Goal: Communication & Community: Answer question/provide support

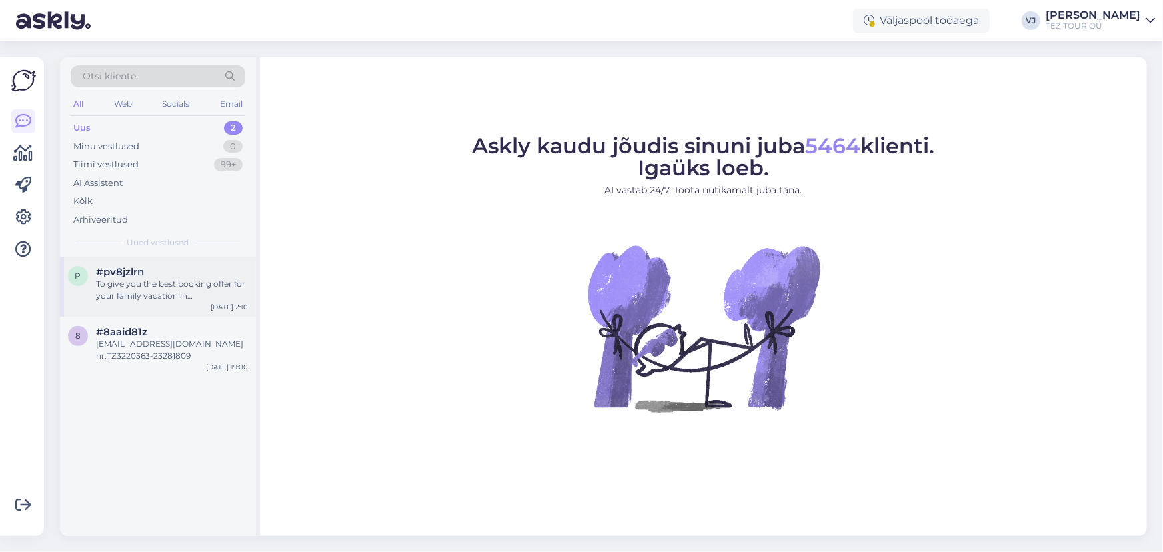
click at [165, 286] on div "To give you the best booking offer for your family vacation in Hurghada, we nee…" at bounding box center [172, 290] width 152 height 24
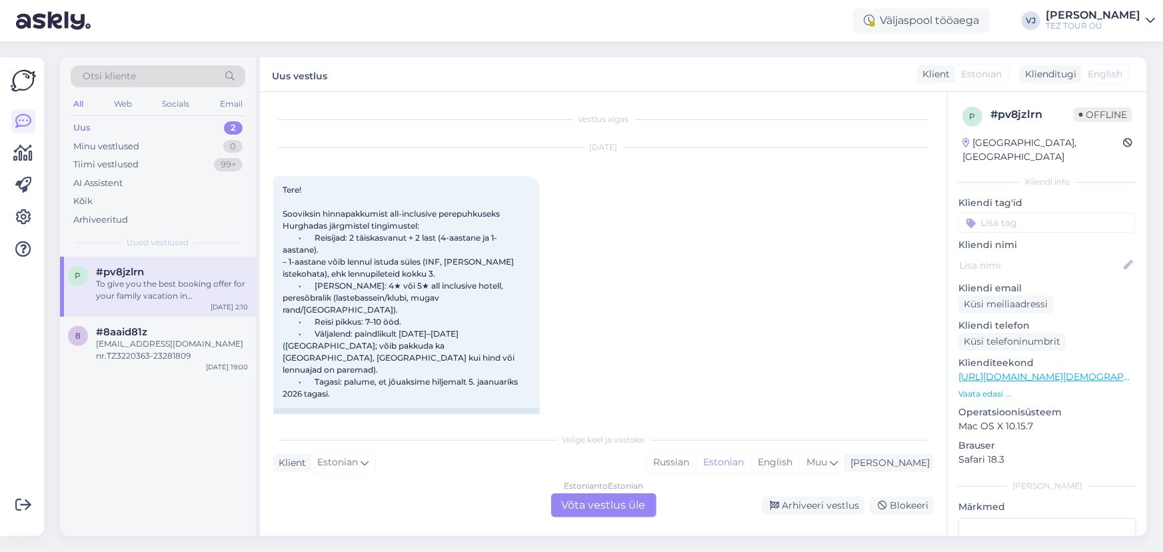
click at [630, 511] on div "Estonian to Estonian Võta vestlus üle" at bounding box center [603, 505] width 105 height 24
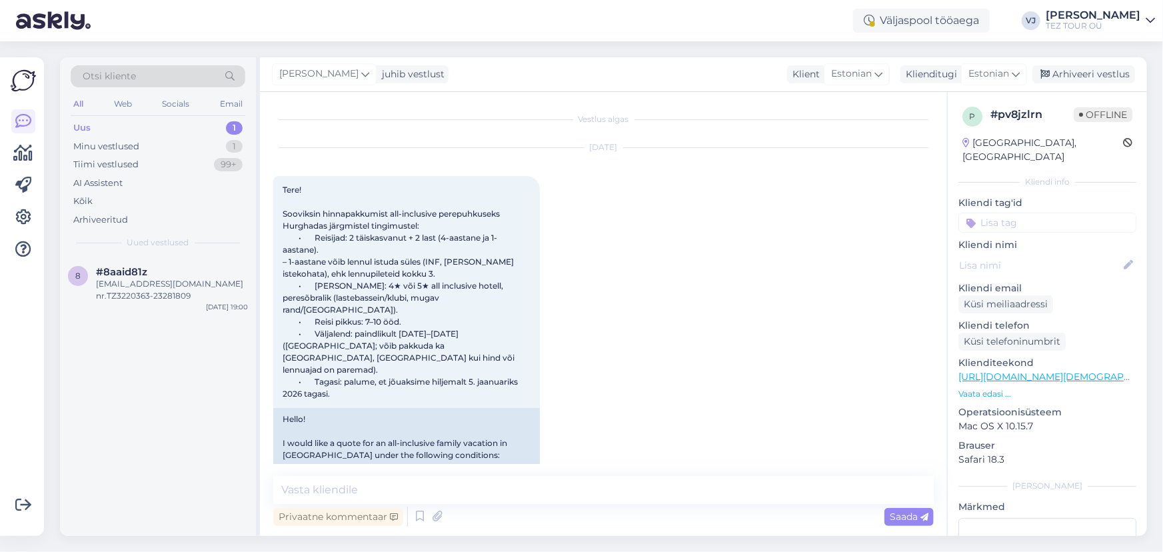
click at [1076, 213] on input at bounding box center [1048, 223] width 178 height 20
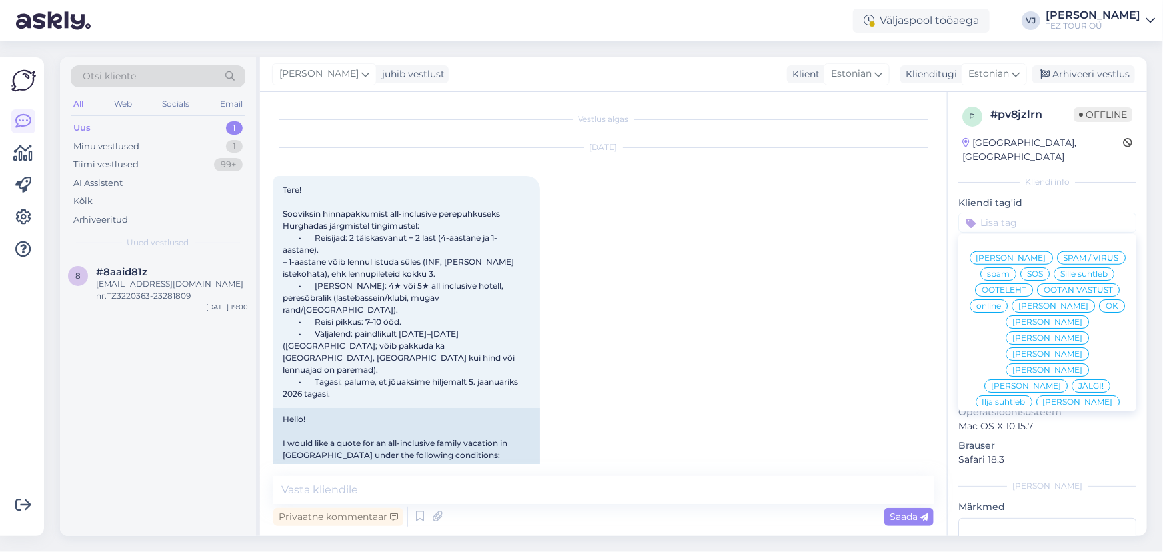
click at [1052, 251] on div "Vladimir Suhtleb" at bounding box center [1011, 257] width 83 height 13
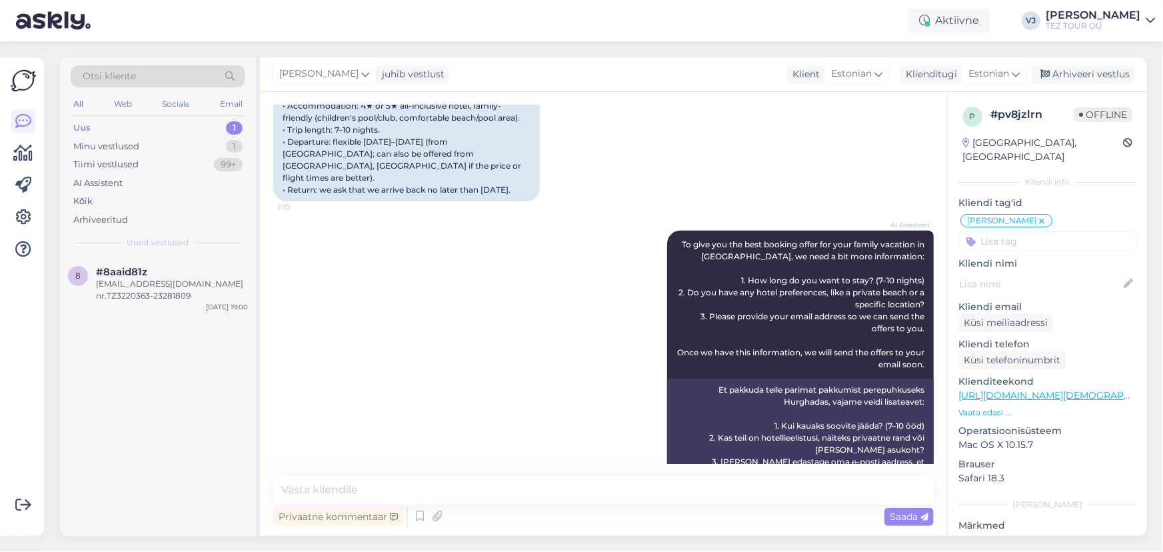
scroll to position [445, 0]
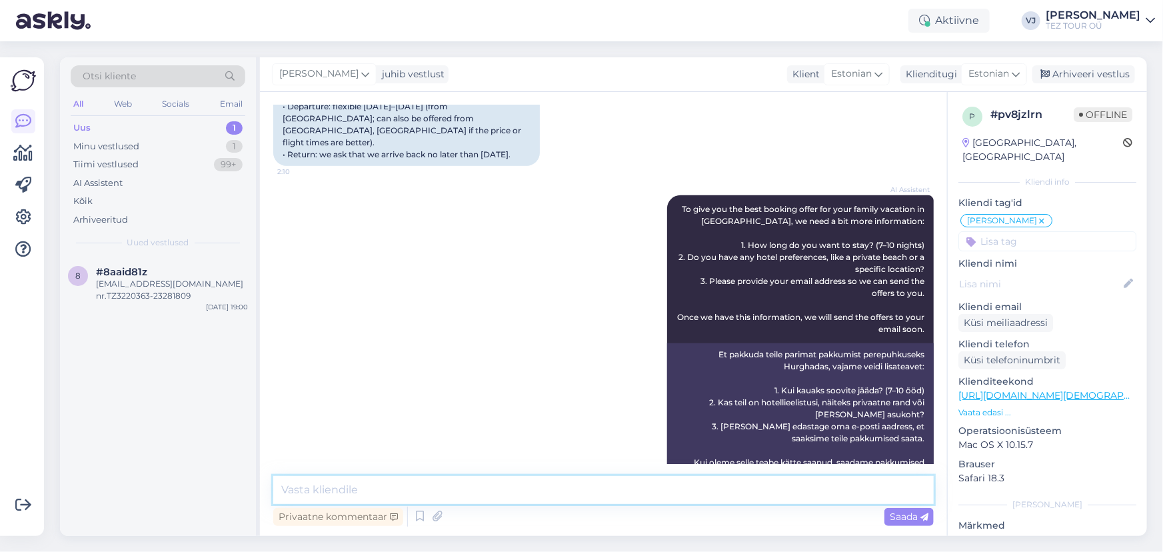
click at [439, 493] on textarea at bounding box center [603, 490] width 661 height 28
type textarea "Е"
type textarea "Tere hommikust!"
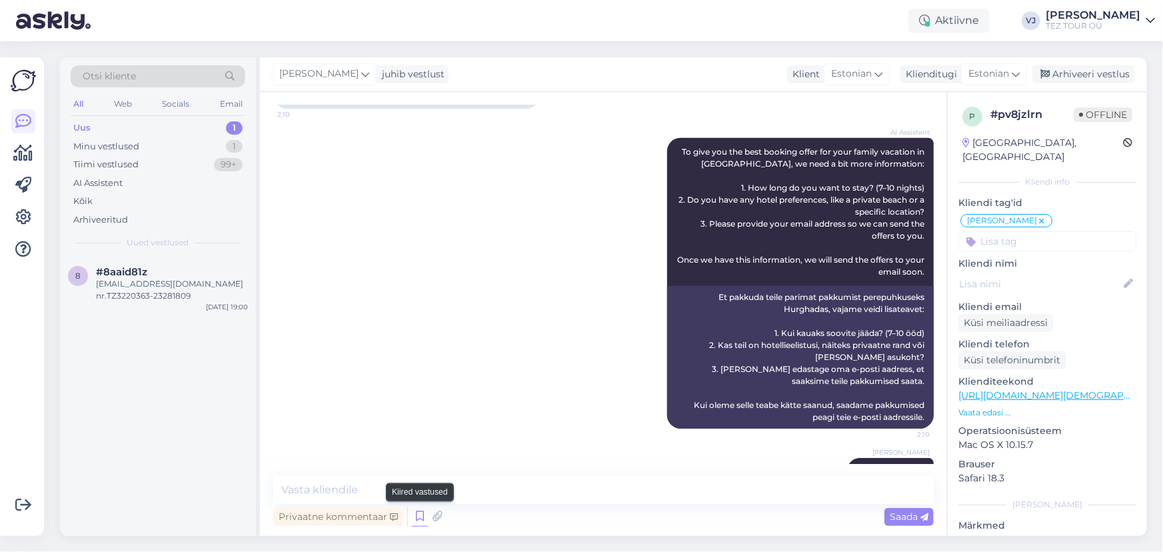
click at [418, 521] on icon at bounding box center [420, 517] width 16 height 20
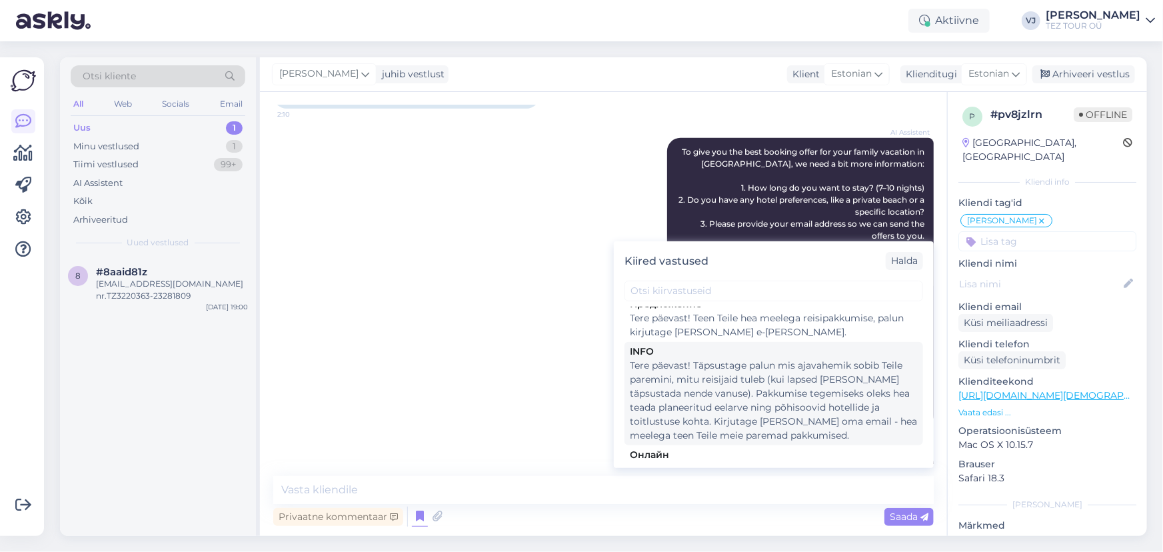
scroll to position [568, 0]
click at [782, 358] on div "Tere päevast! Täpsustage palun mis ajavahemik sobib Teile paremini, mitu reisij…" at bounding box center [774, 400] width 288 height 84
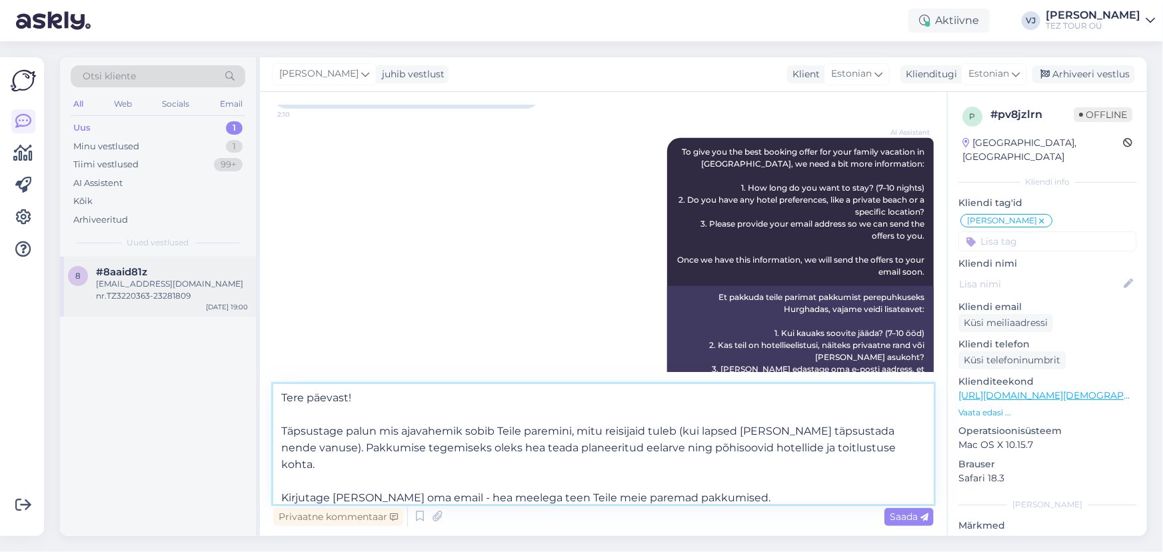
drag, startPoint x: 337, startPoint y: 467, endPoint x: 127, endPoint y: 305, distance: 265.2
click at [127, 305] on div "Otsi kliente All Web Socials Email Uus 1 Minu vestlused 1 Tiimi vestlused 99+ A…" at bounding box center [603, 296] width 1087 height 479
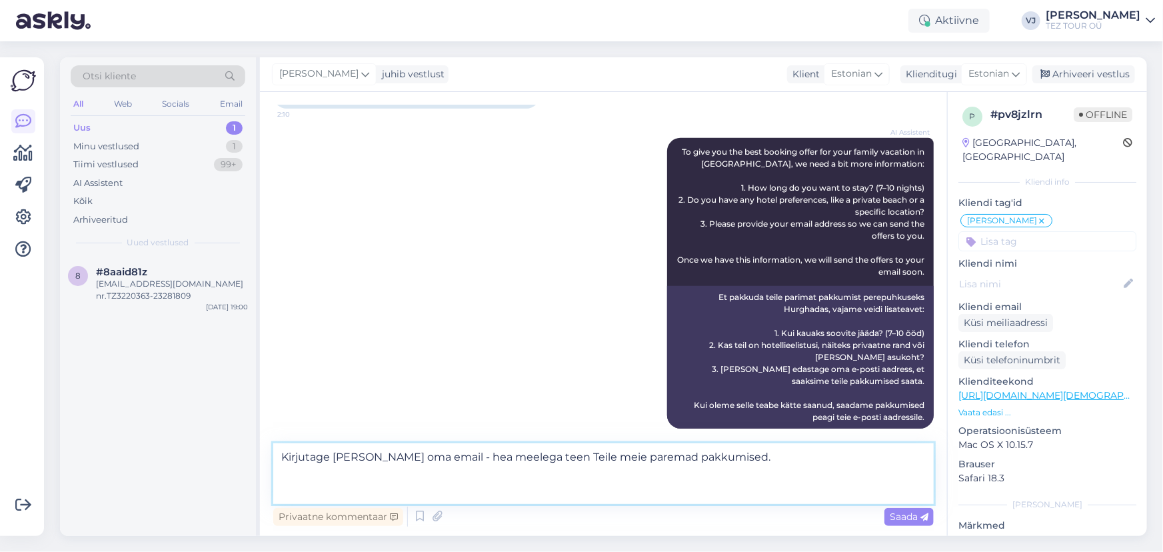
type textarea "Kirjutage mulle ka oma email - hea meelega teen Teile meie paremad pakkumised."
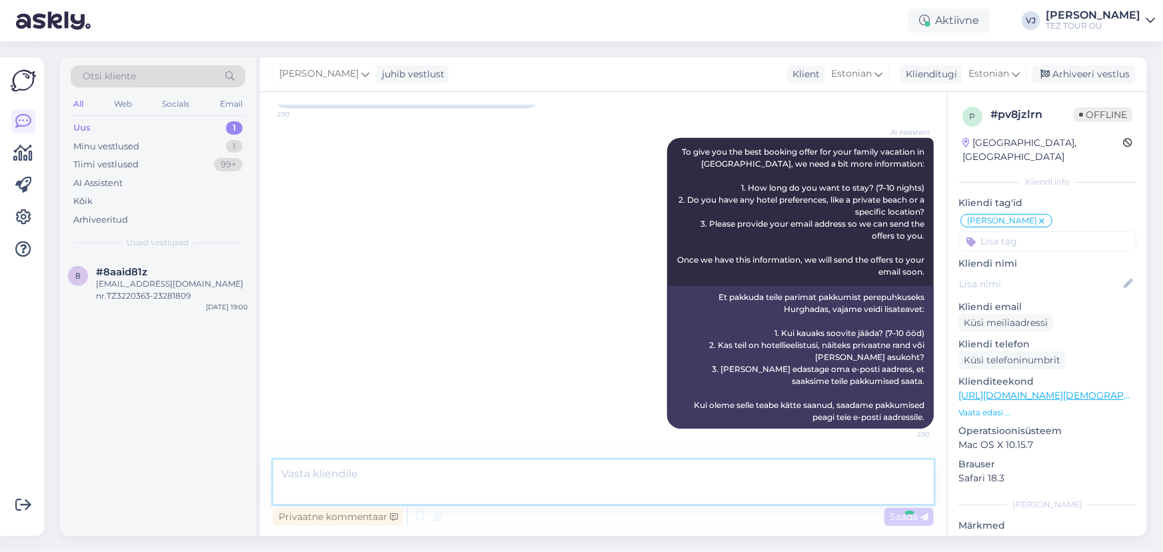
scroll to position [571, 0]
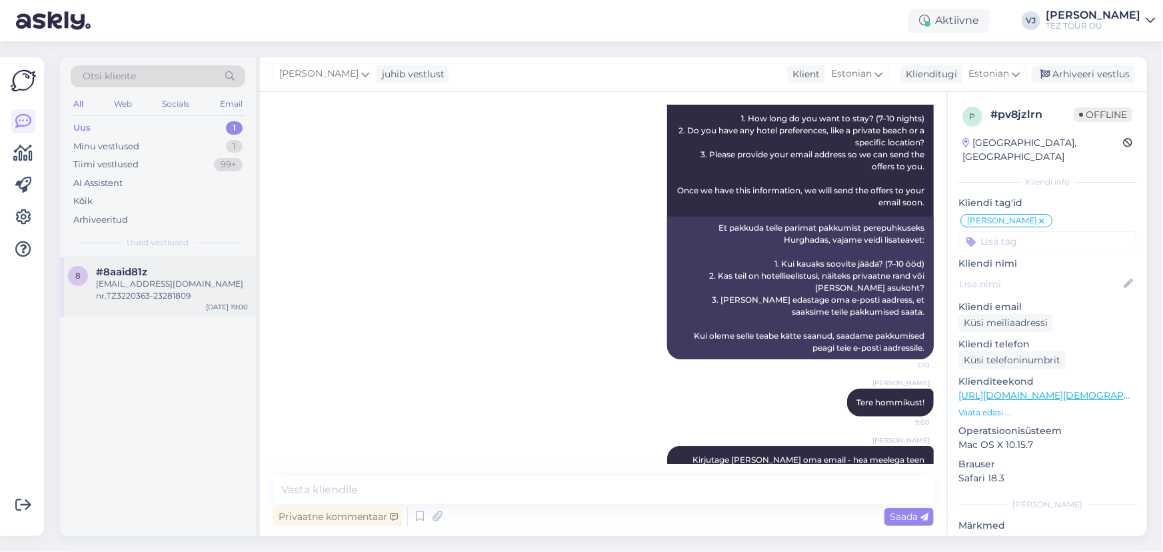
click at [196, 285] on div "Allakuznetsova.est@gmail.com nr.TZ3220363-23281809" at bounding box center [172, 290] width 152 height 24
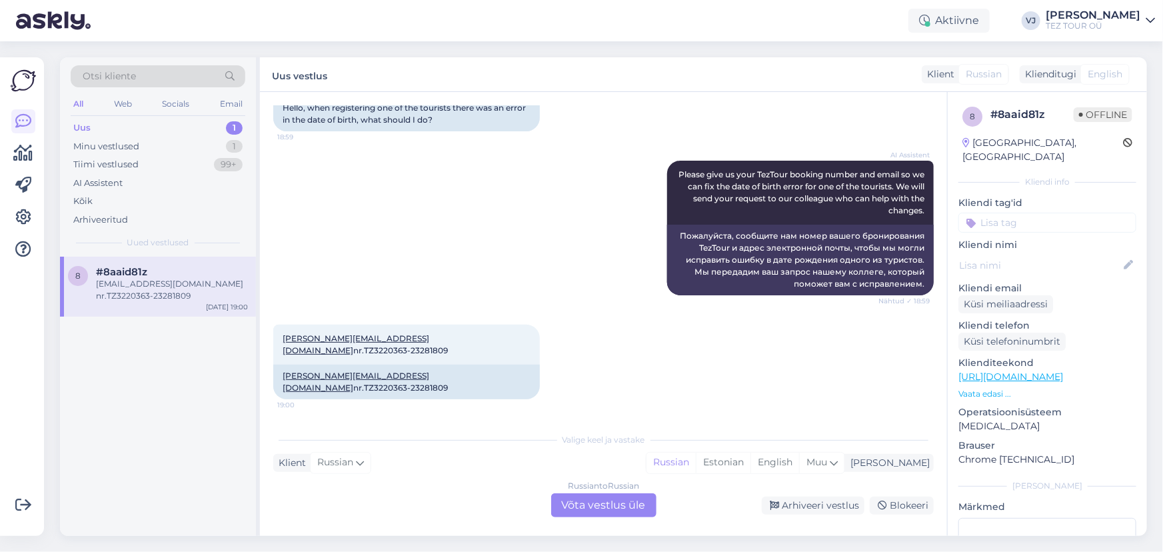
scroll to position [107, 0]
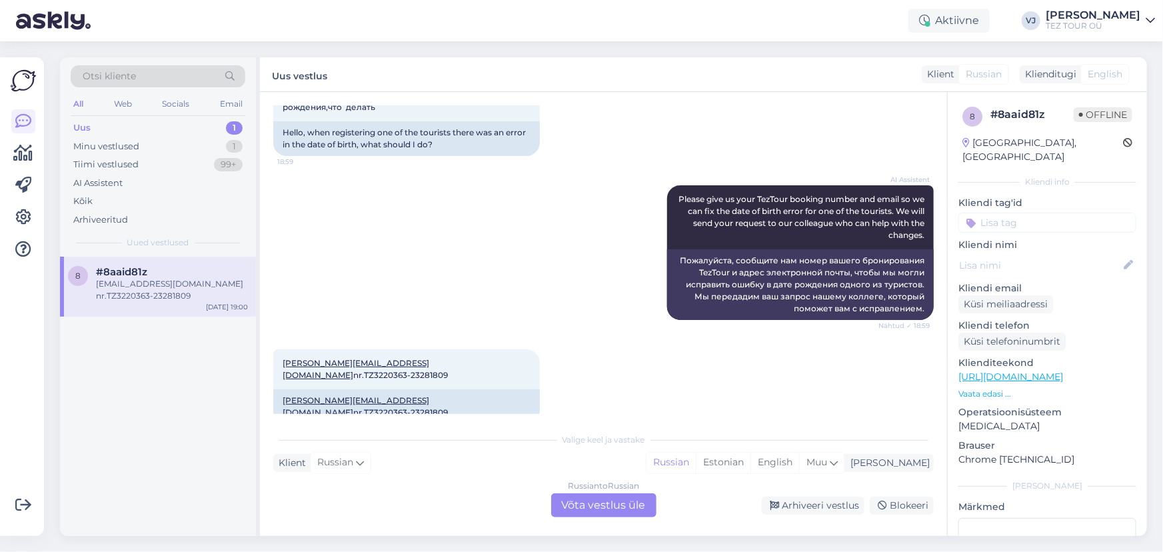
click at [571, 500] on div "Russian to Russian Võta vestlus üle" at bounding box center [603, 505] width 105 height 24
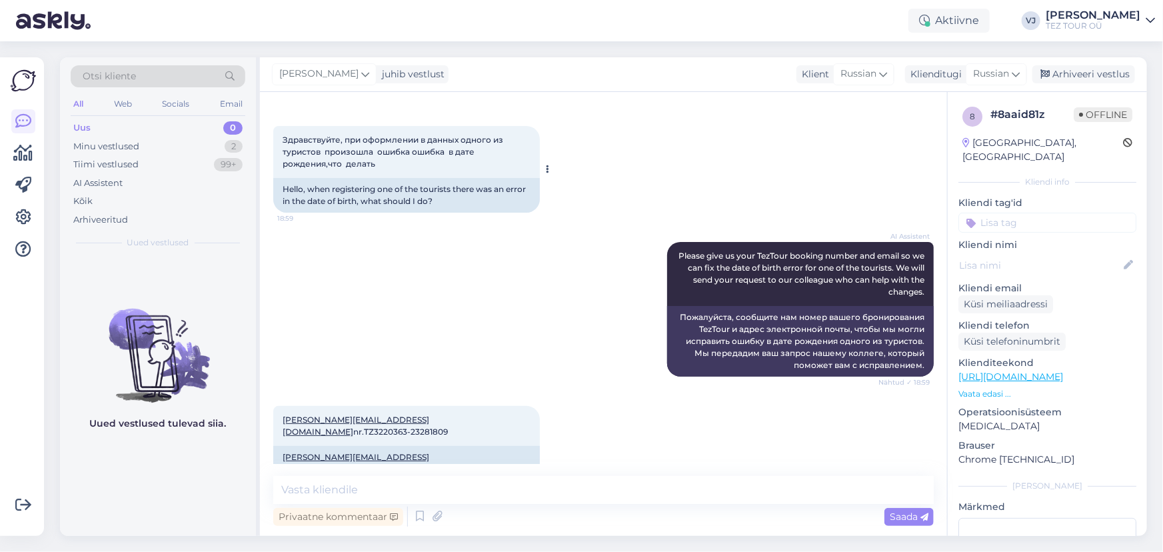
scroll to position [57, 0]
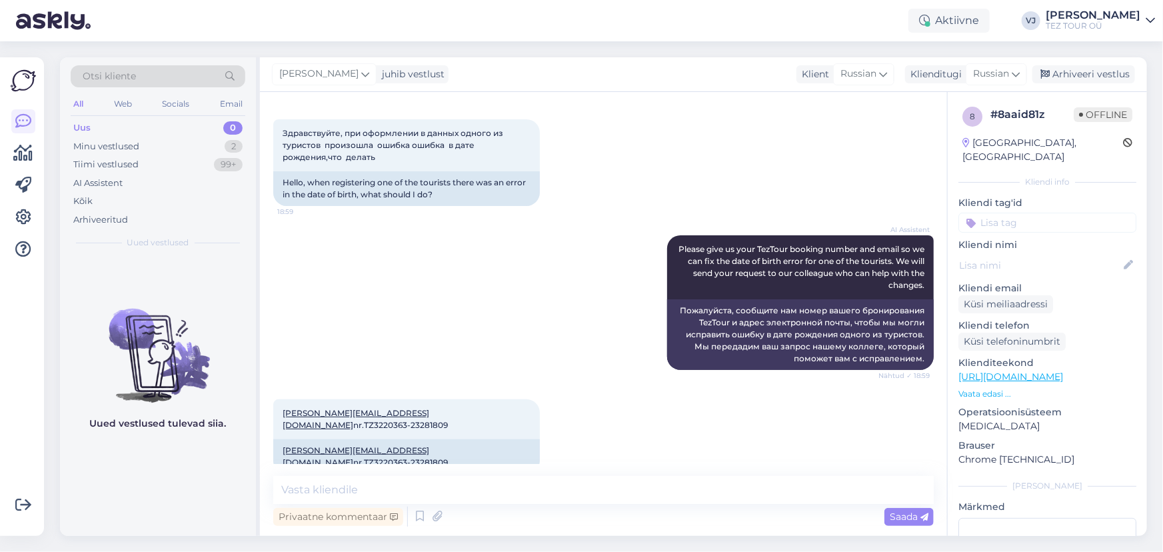
click at [1047, 213] on input at bounding box center [1048, 223] width 178 height 20
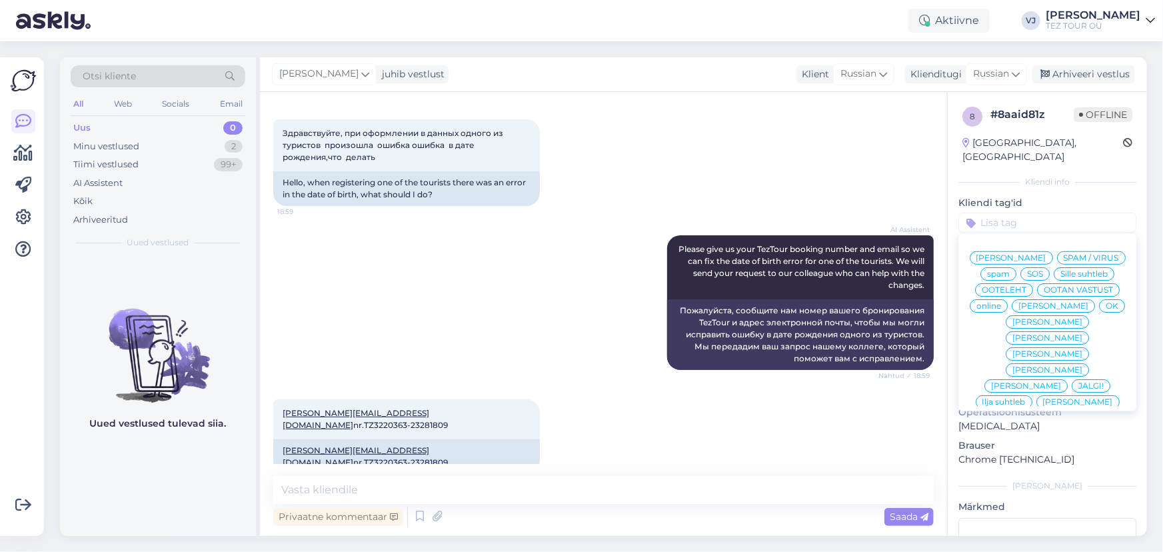
click at [1030, 356] on span "Marika suhtleb" at bounding box center [1048, 354] width 70 height 8
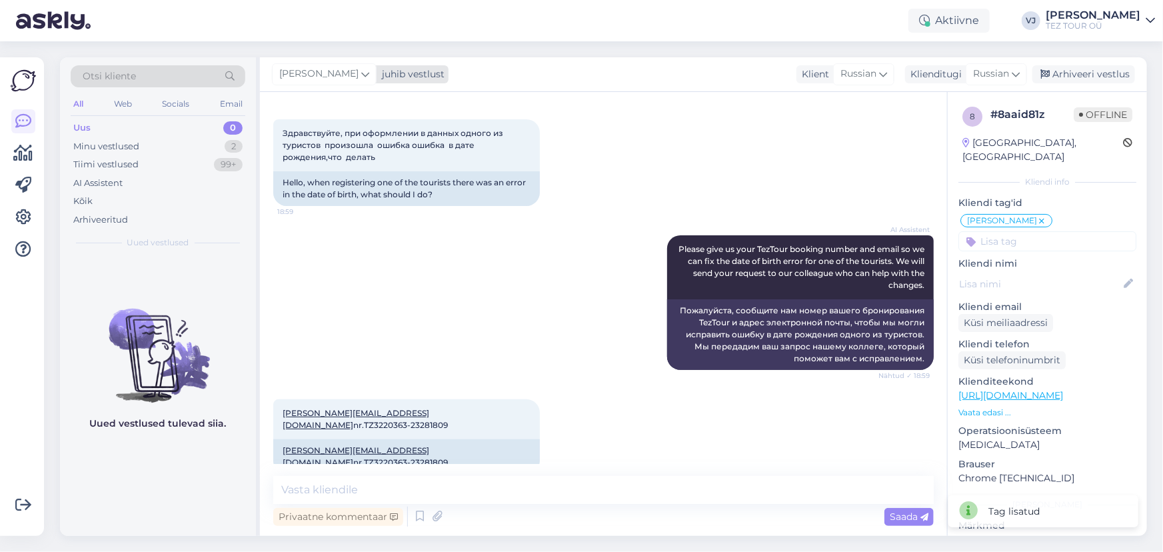
click at [361, 80] on icon at bounding box center [365, 74] width 8 height 15
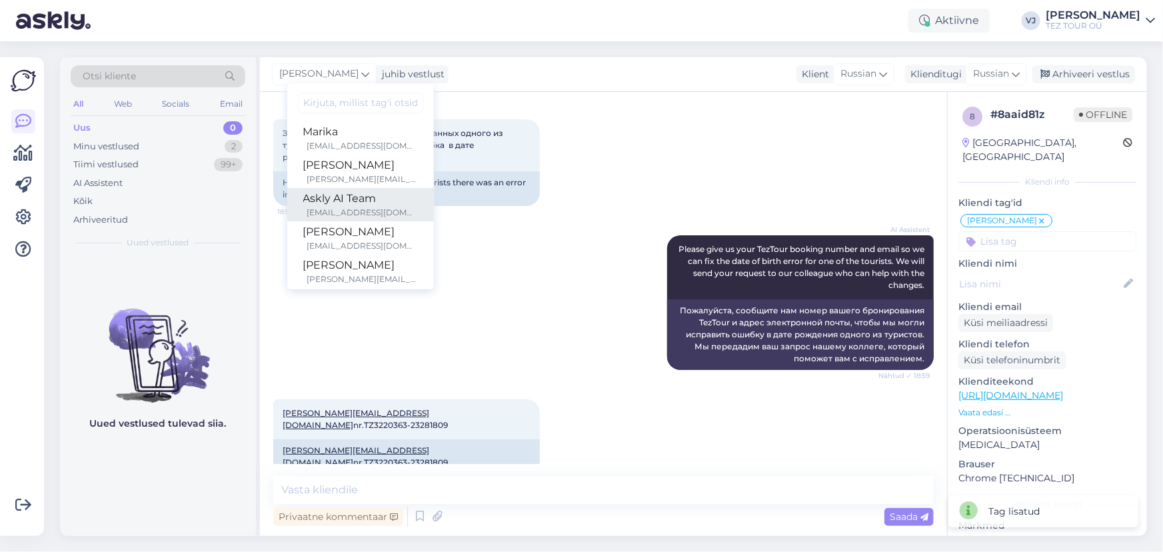
scroll to position [203, 0]
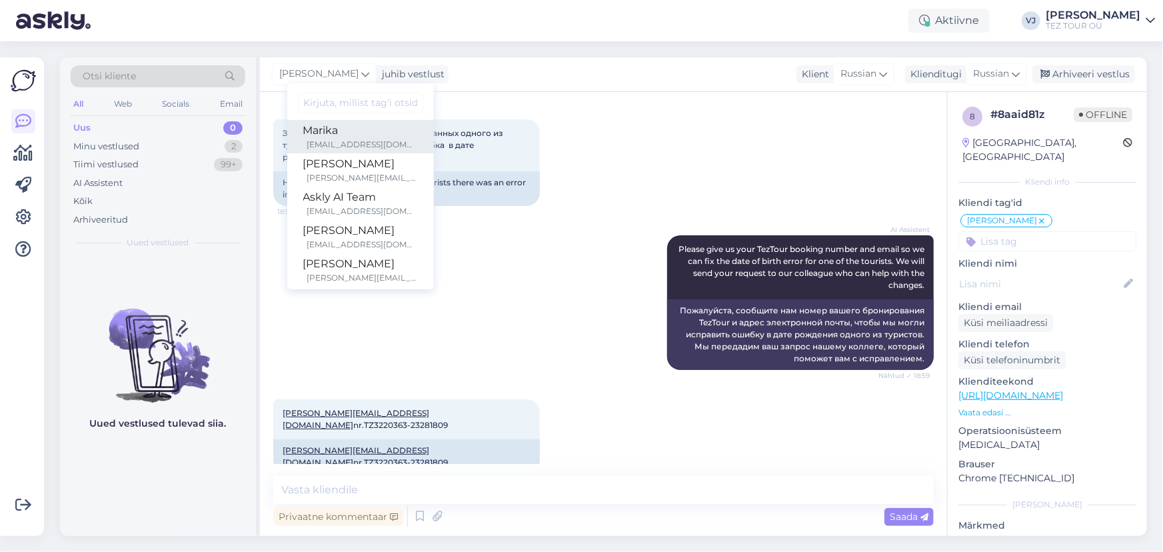
click at [354, 136] on div "Marika" at bounding box center [360, 131] width 115 height 16
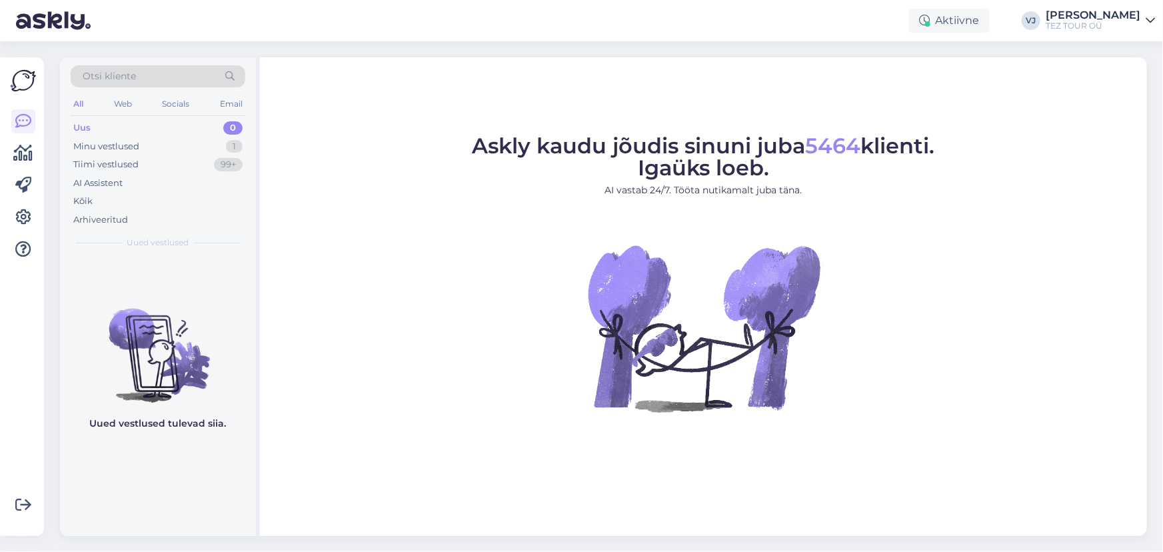
click at [529, 205] on figcaption "Askly kaudu jõudis sinuni juba 5464 klienti. Igaüks loeb. AI vastab 24/7. Tööta…" at bounding box center [704, 171] width 463 height 73
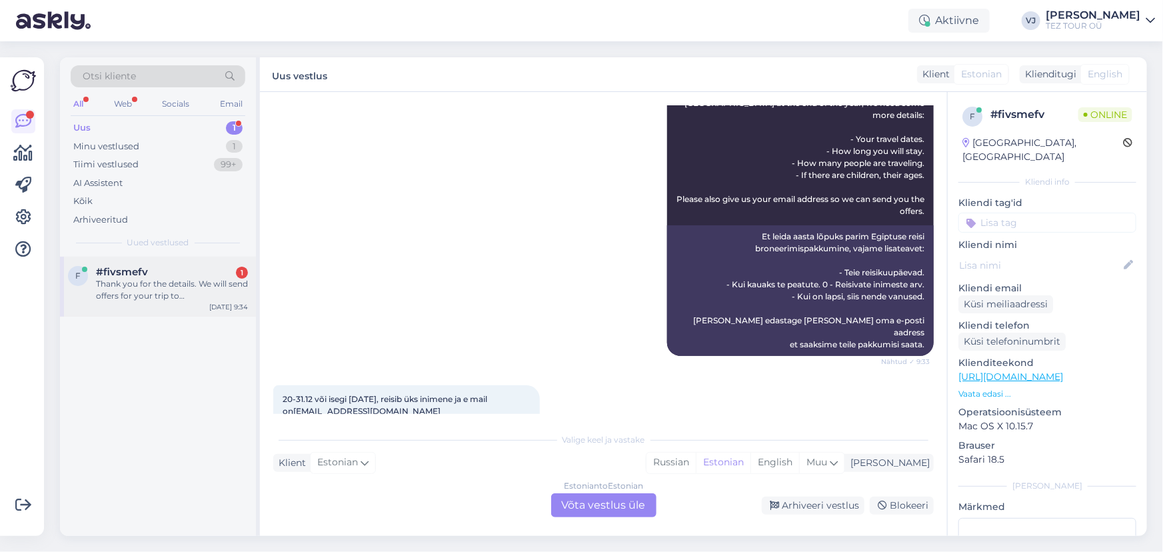
scroll to position [178, 0]
click at [160, 274] on div "#fivsmefv 1" at bounding box center [172, 272] width 152 height 12
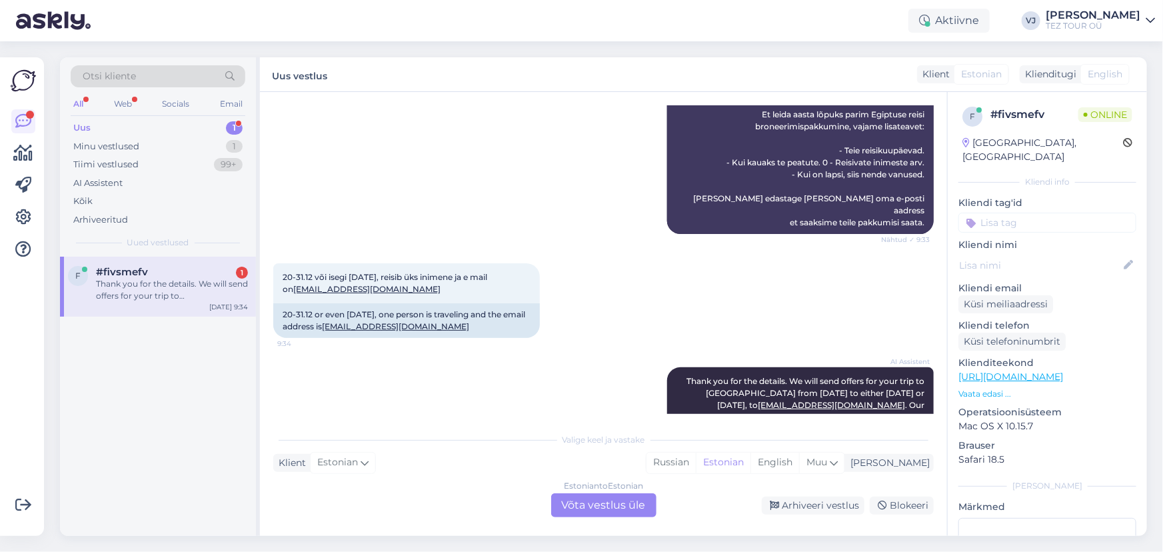
scroll to position [302, 0]
click at [588, 501] on div "Estonian to Estonian Võta vestlus üle" at bounding box center [603, 505] width 105 height 24
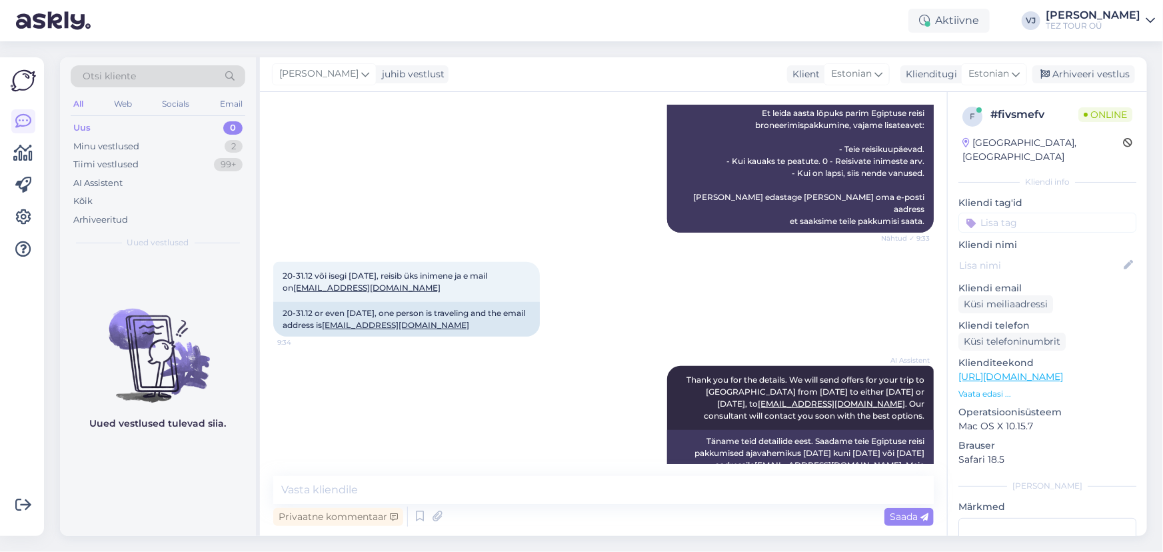
click at [1040, 215] on input at bounding box center [1048, 223] width 178 height 20
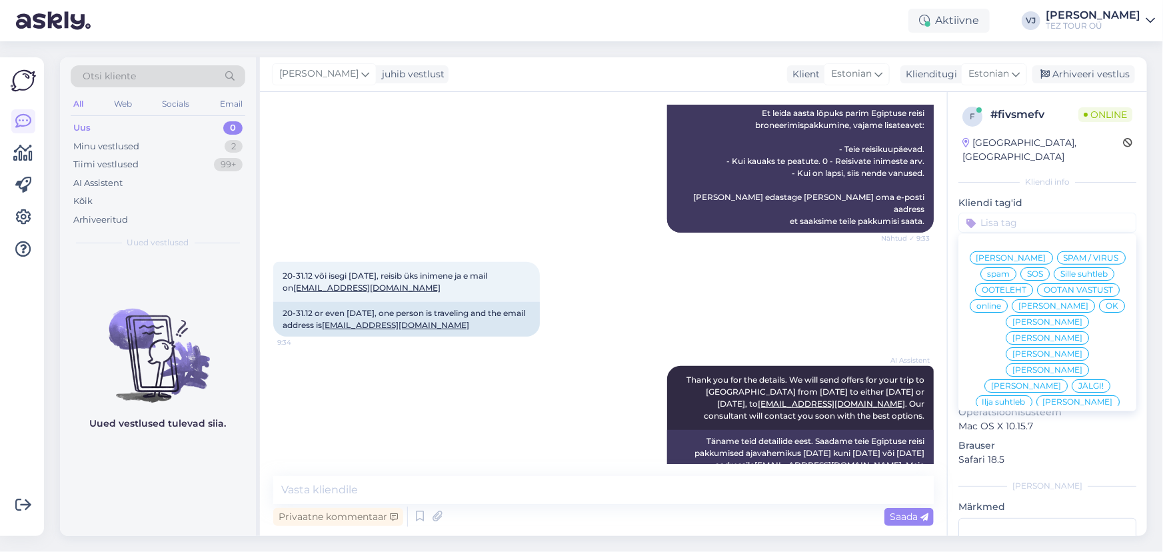
click at [1047, 254] on span "Vladimir Suhtleb" at bounding box center [1012, 258] width 70 height 8
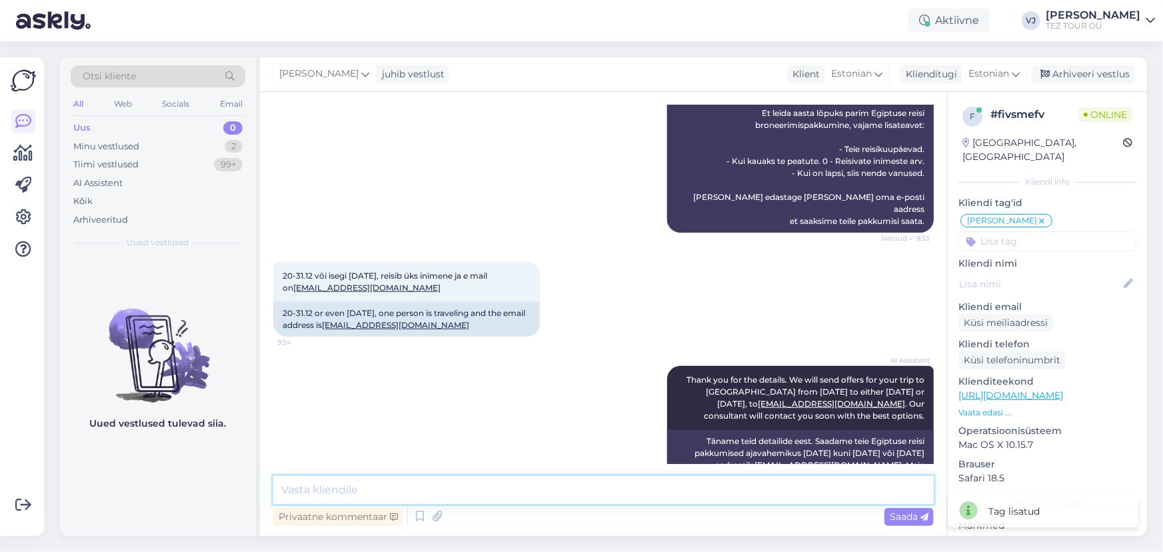
click at [487, 483] on textarea at bounding box center [603, 490] width 661 height 28
type textarea "Е"
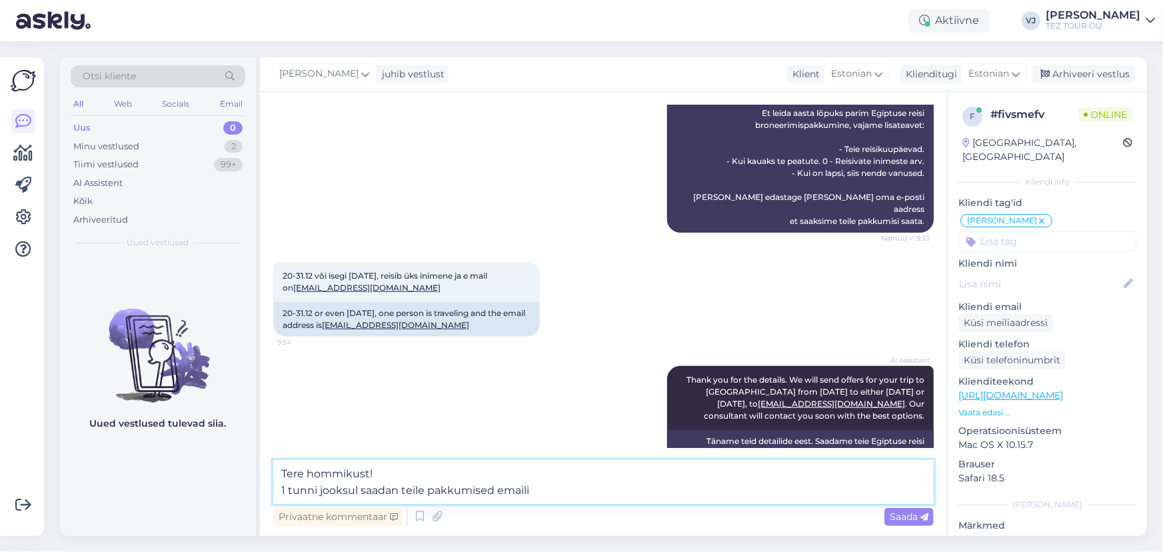
type textarea "Tere hommikust! 1 tunni jooksul saadan teile pakkumised emaili."
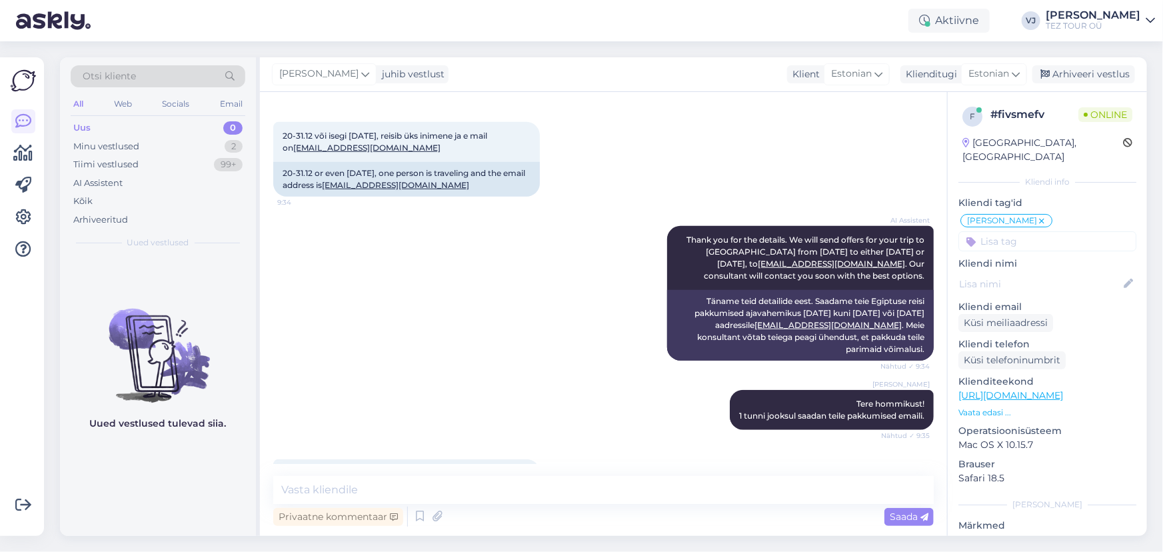
scroll to position [467, 0]
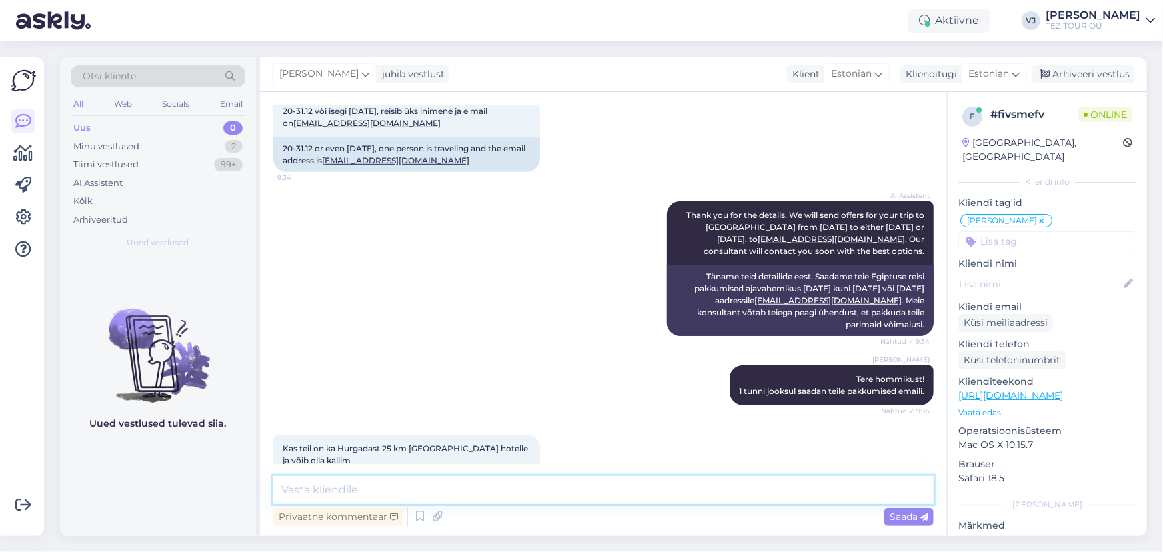
click at [474, 493] on textarea at bounding box center [603, 490] width 661 height 28
type textarea "El Gounas meil hetkel 1-2 hotelle, saadan neid ka"
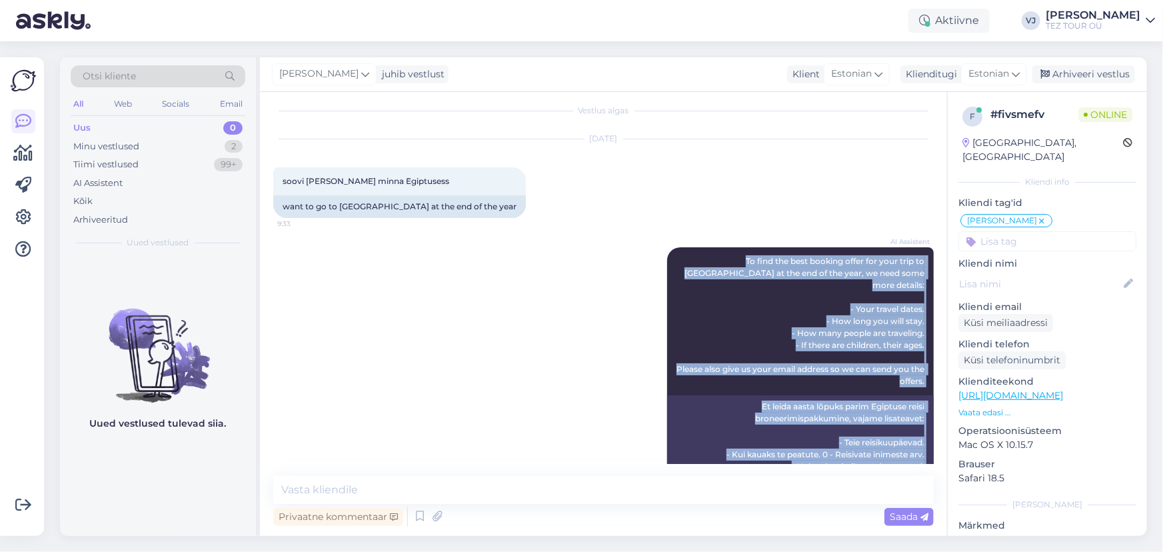
scroll to position [0, 0]
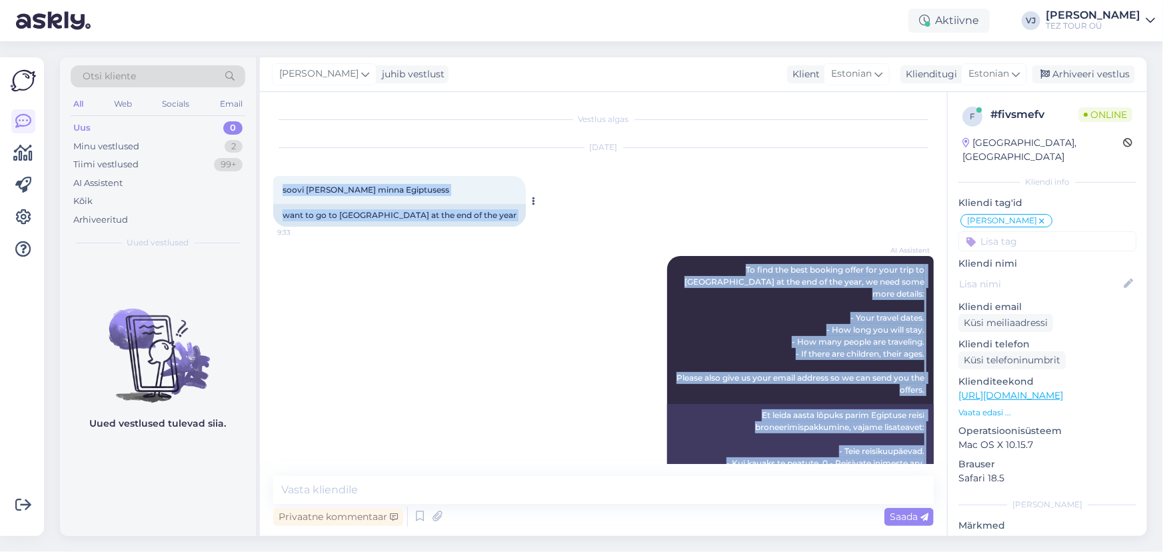
drag, startPoint x: 919, startPoint y: 435, endPoint x: 277, endPoint y: 187, distance: 688.5
click at [277, 187] on div "Vestlus algas Aug 26 2025 soovi aasta lõpus minna Egiptusess 9:33 want to go to…" at bounding box center [609, 284] width 673 height 359
copy div "soovi aasta lõpus minna Egiptusess 9:33 want to go to Egypt at the end of the y…"
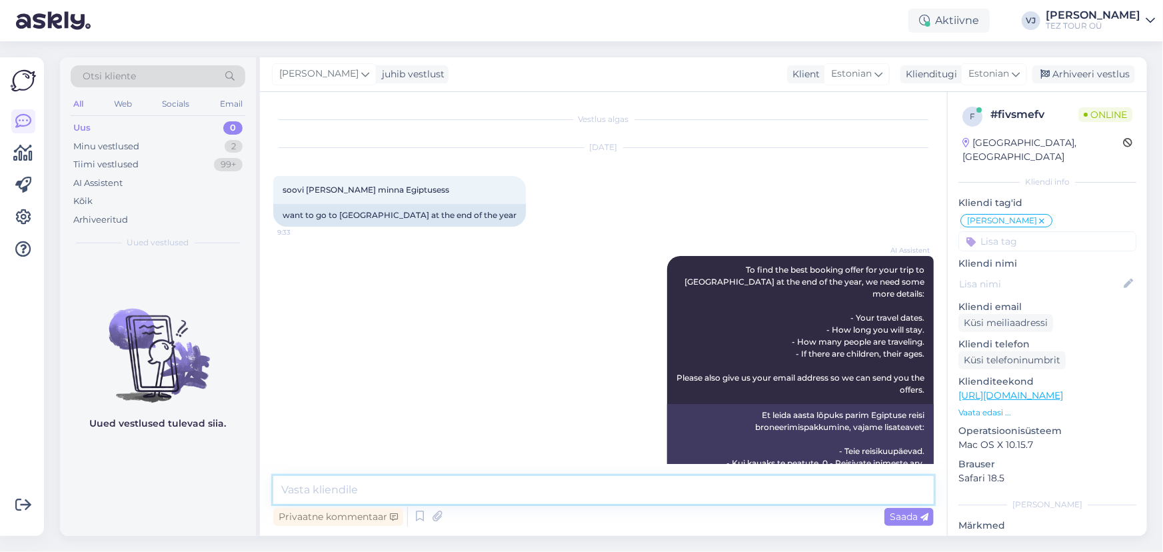
click at [491, 486] on textarea at bounding box center [603, 490] width 661 height 28
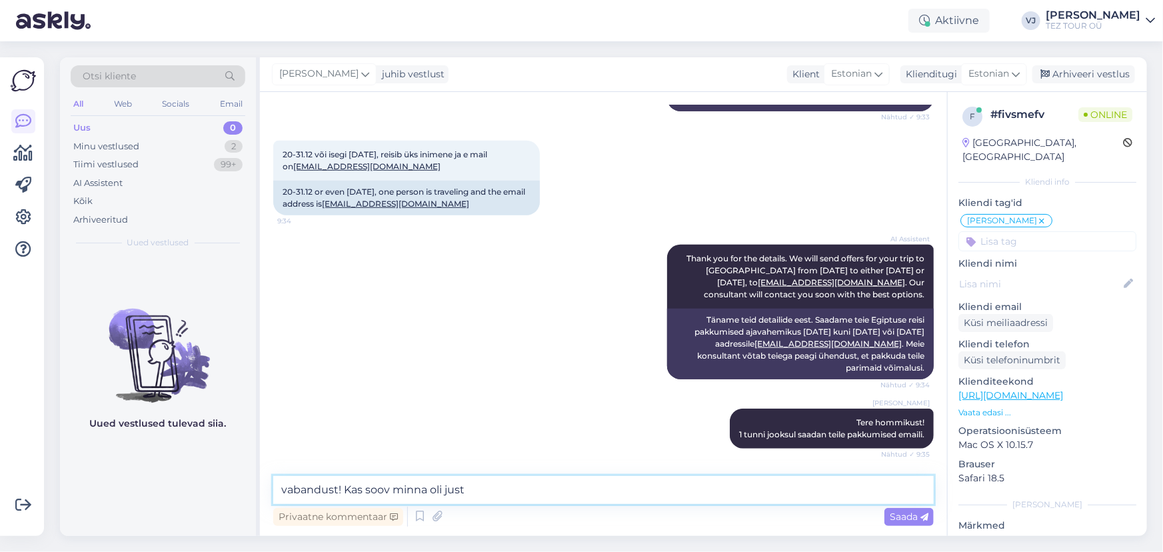
scroll to position [424, 0]
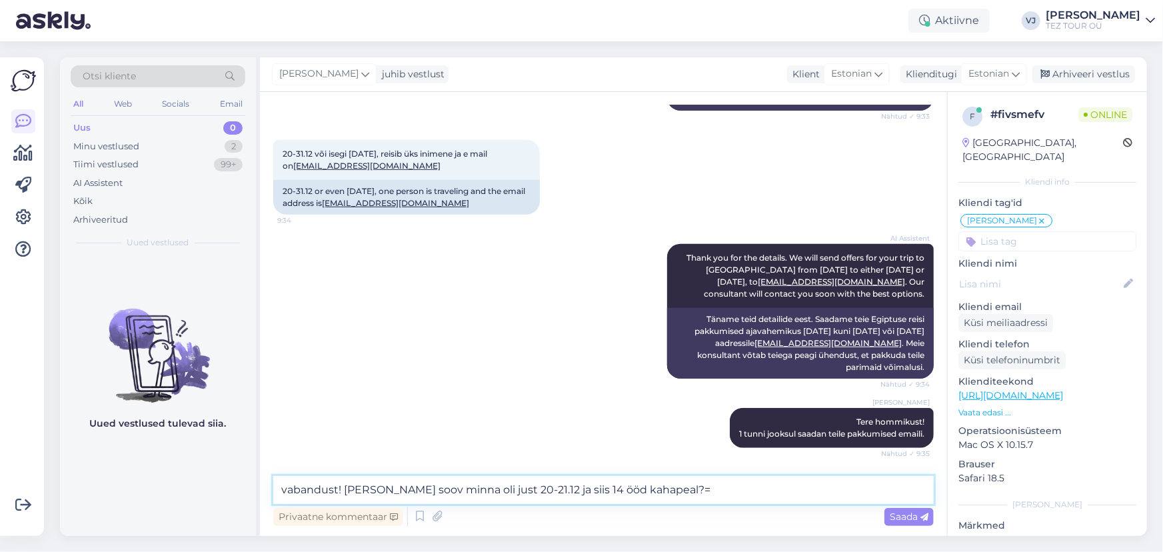
type textarea "vabandust! Kas soov minna oli just 20-21.12 ja siis 14 ööd kahapeal?"
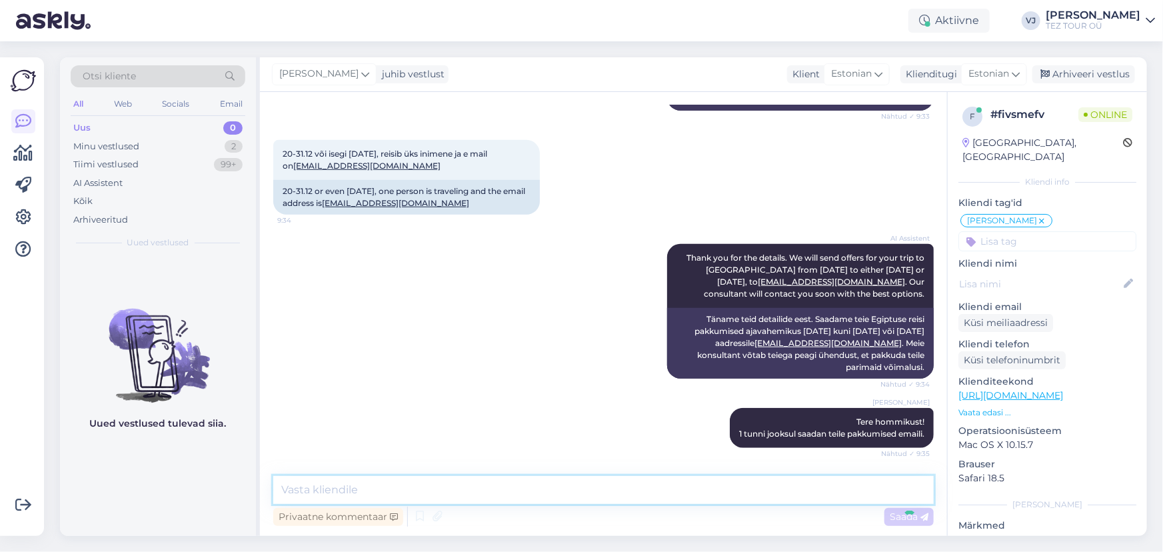
scroll to position [593, 0]
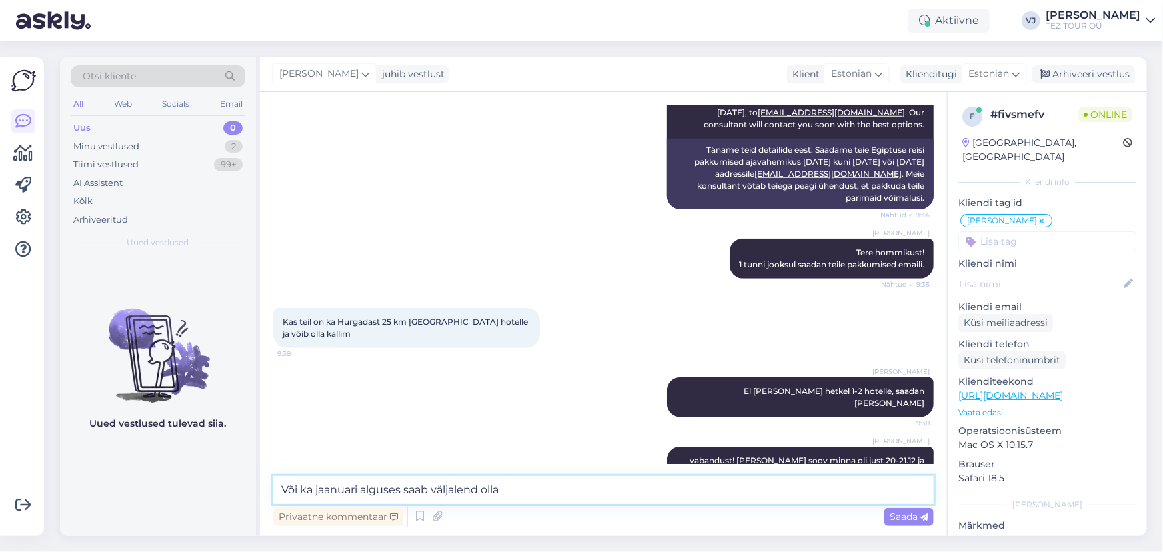
type textarea "Või ka jaanuari alguses saab väljalend olla?"
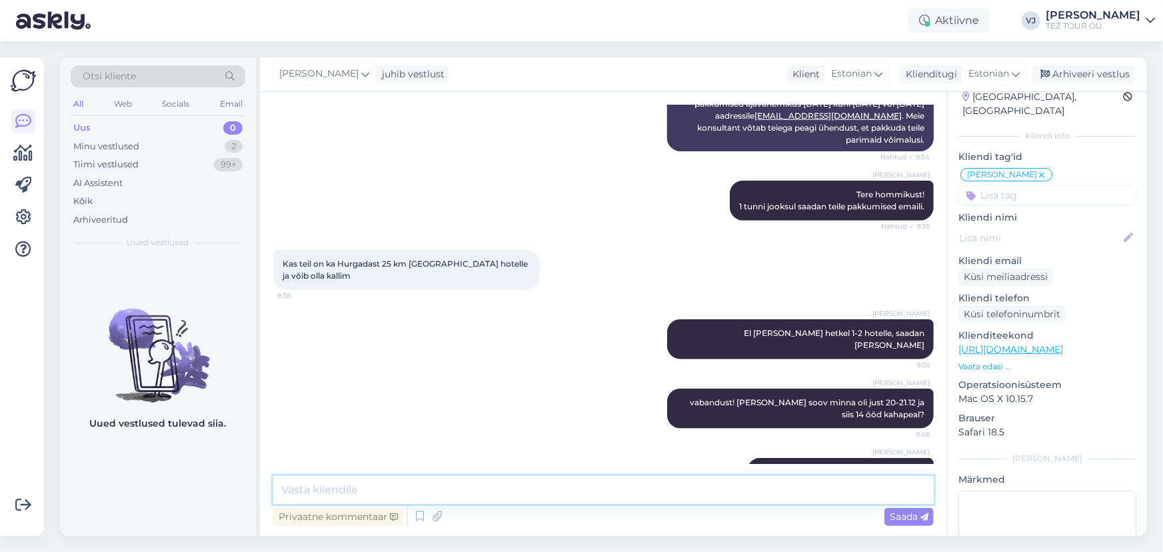
scroll to position [47, 0]
click at [412, 519] on icon at bounding box center [420, 517] width 16 height 20
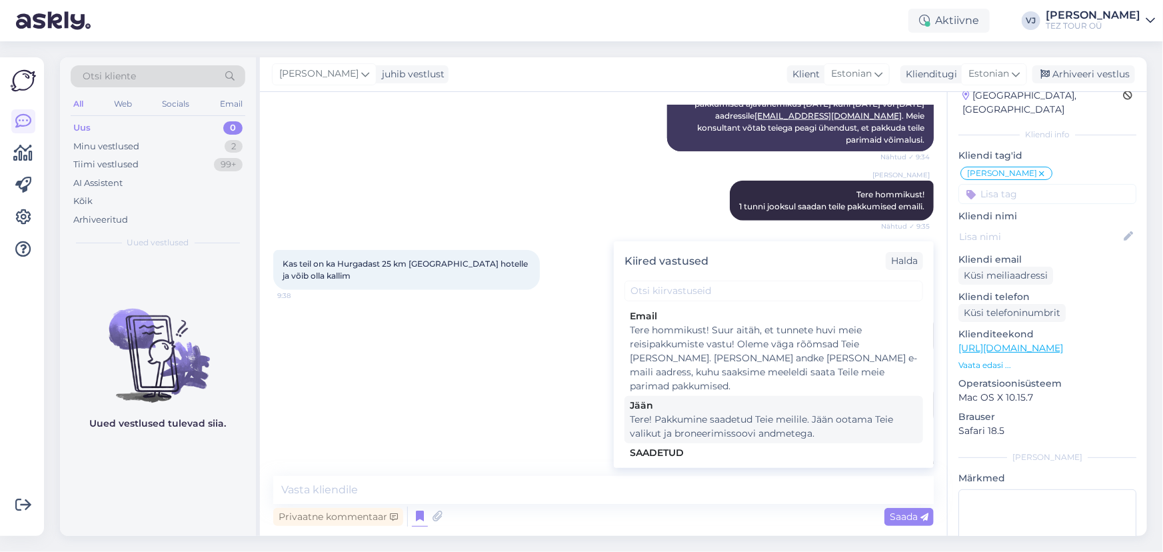
click at [827, 413] on div "Tere! Pakkumine saadetud Teie meilile. Jään ootama Teie valikut ja broneerimiss…" at bounding box center [774, 427] width 288 height 28
type textarea "Tere! Pakkumine saadetud Teie meilile. Jään ootama Teie valikut ja broneerimiss…"
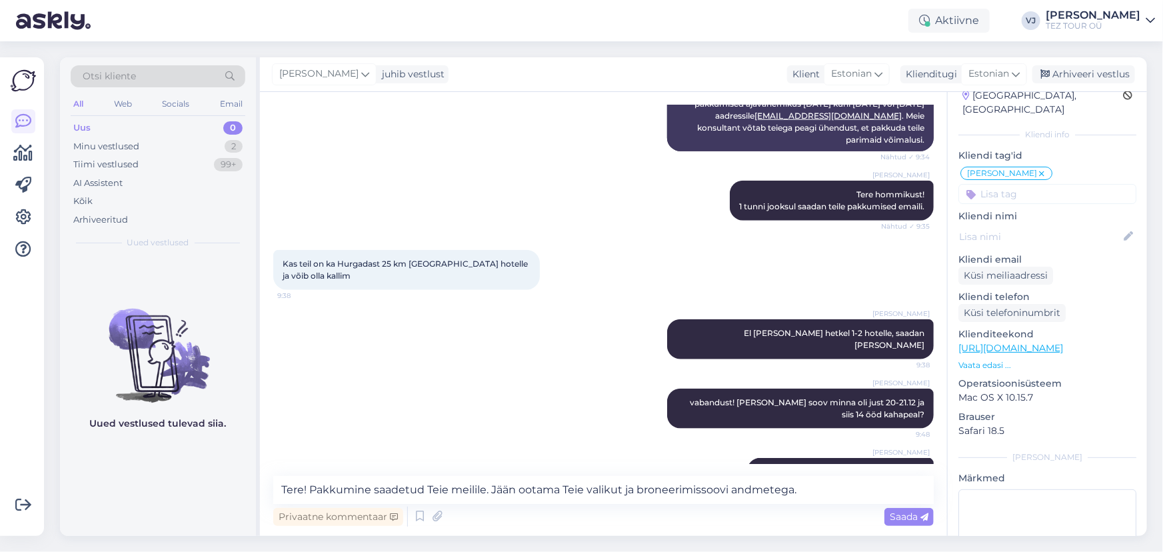
drag, startPoint x: 900, startPoint y: 517, endPoint x: 953, endPoint y: 443, distance: 91.2
click at [901, 517] on span "Saada" at bounding box center [909, 517] width 39 height 12
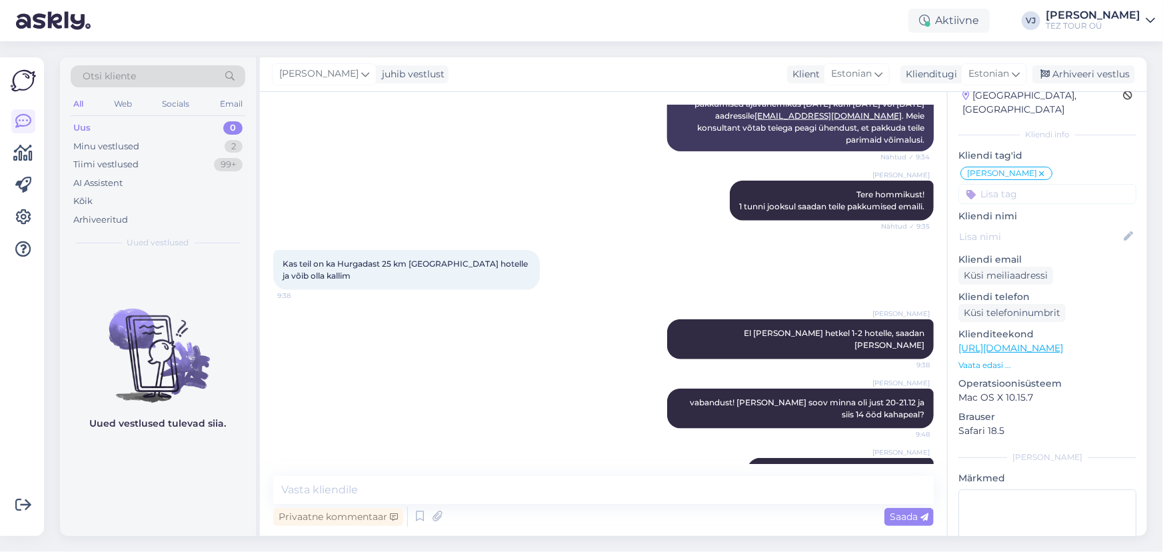
scroll to position [720, 0]
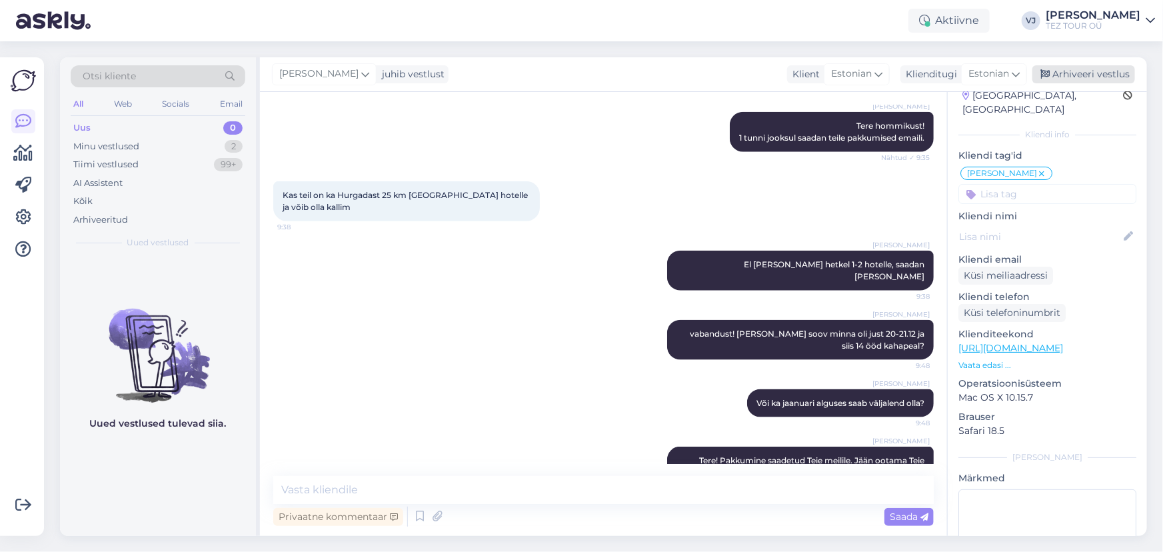
click at [1097, 67] on div "Arhiveeri vestlus" at bounding box center [1084, 74] width 103 height 18
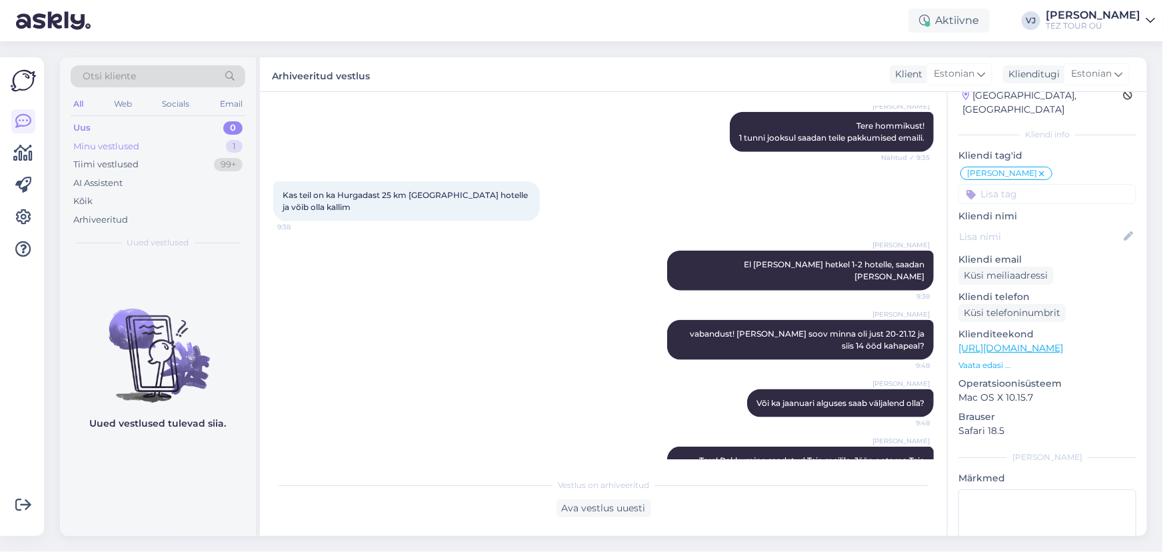
click at [202, 147] on div "Minu vestlused 1" at bounding box center [158, 146] width 175 height 19
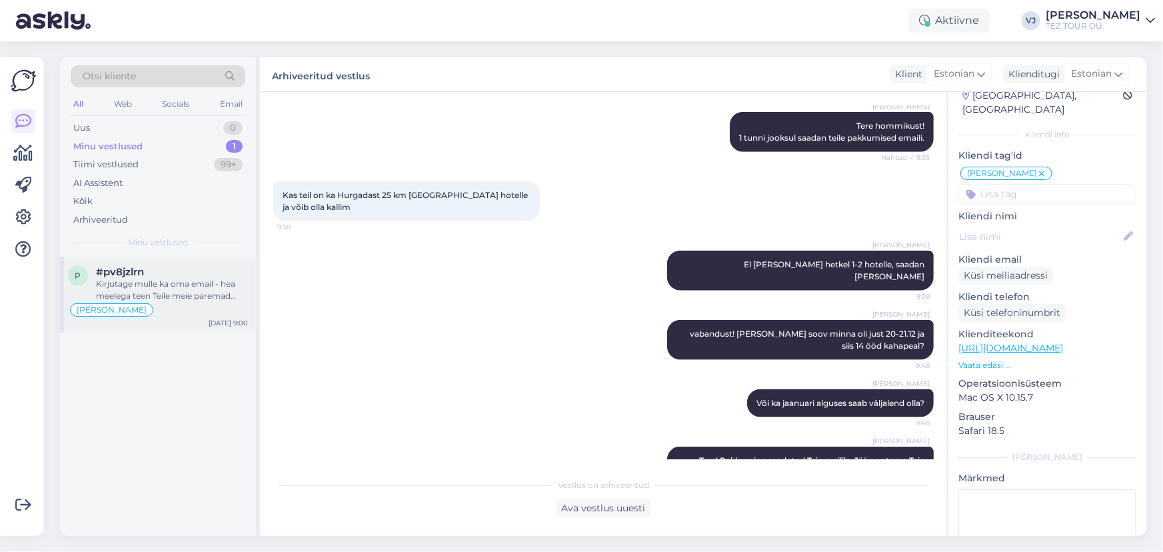
click at [163, 289] on div "Kirjutage mulle ka oma email - hea meelega teen Teile meie paremad pakkumised." at bounding box center [172, 290] width 152 height 24
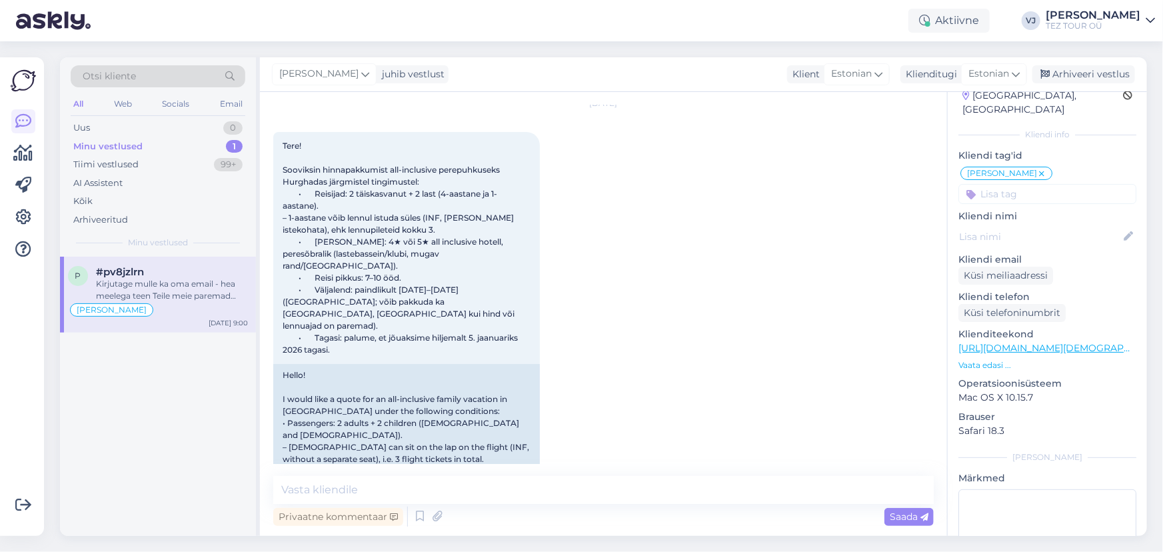
scroll to position [0, 0]
